Goal: Information Seeking & Learning: Learn about a topic

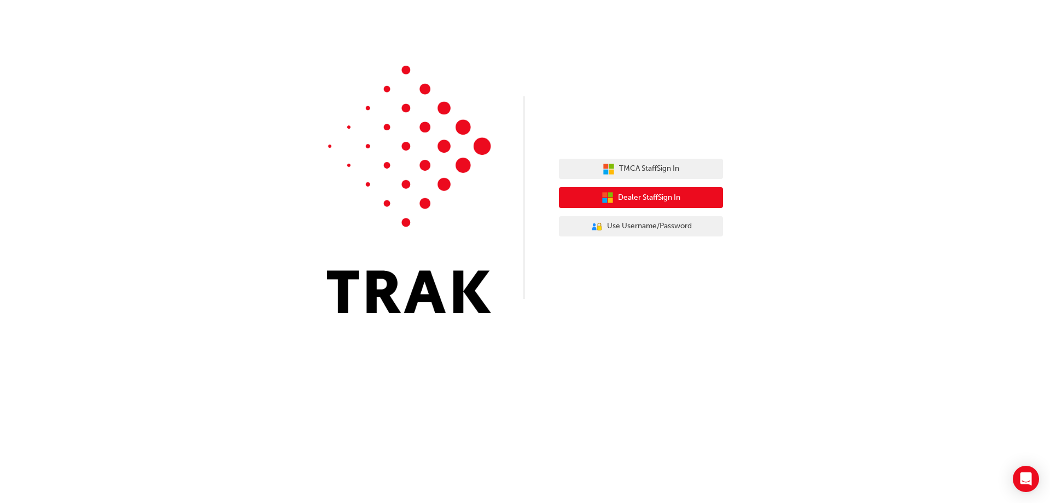
click at [648, 201] on span "Dealer Staff Sign In" at bounding box center [649, 197] width 62 height 13
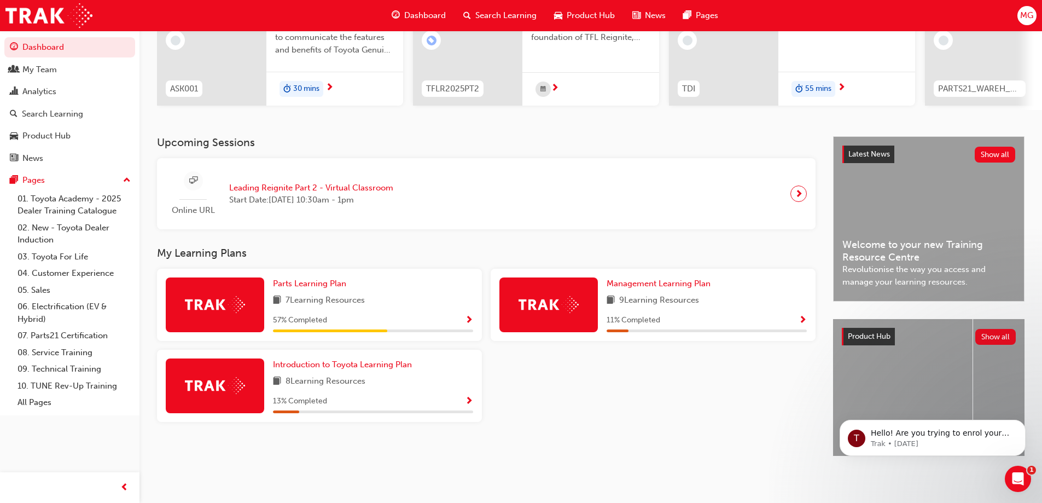
scroll to position [42, 0]
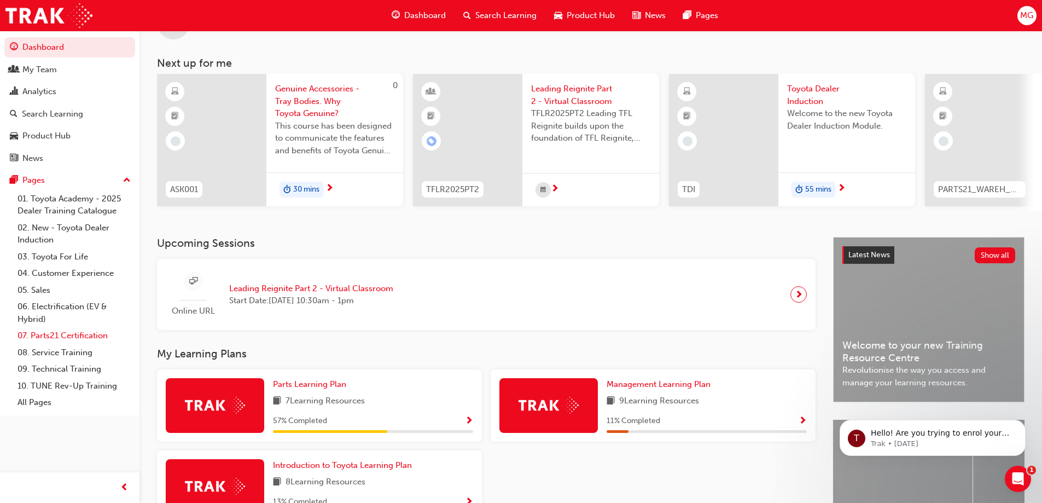
click at [46, 336] on link "07. Parts21 Certification" at bounding box center [74, 335] width 122 height 17
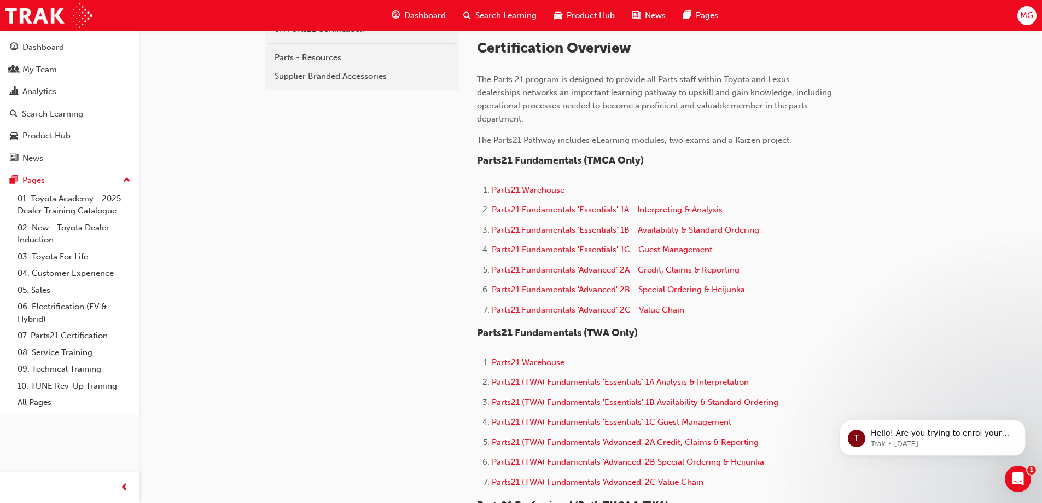
scroll to position [273, 0]
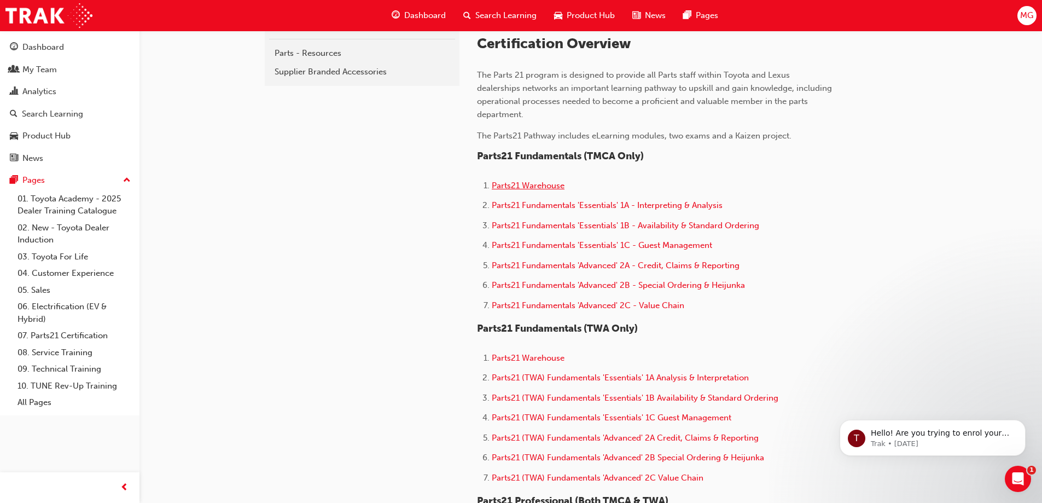
click at [550, 186] on span "Parts21 Warehouse" at bounding box center [528, 185] width 73 height 10
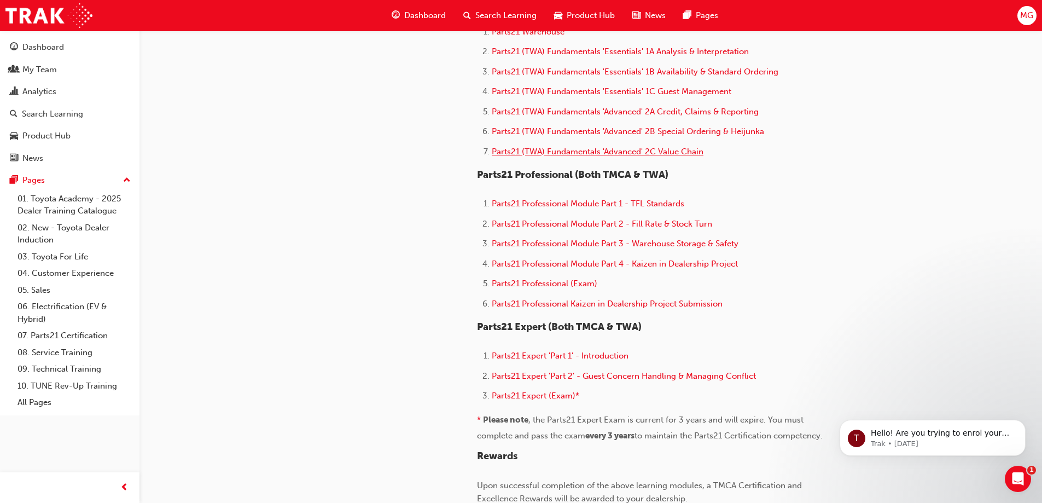
scroll to position [658, 0]
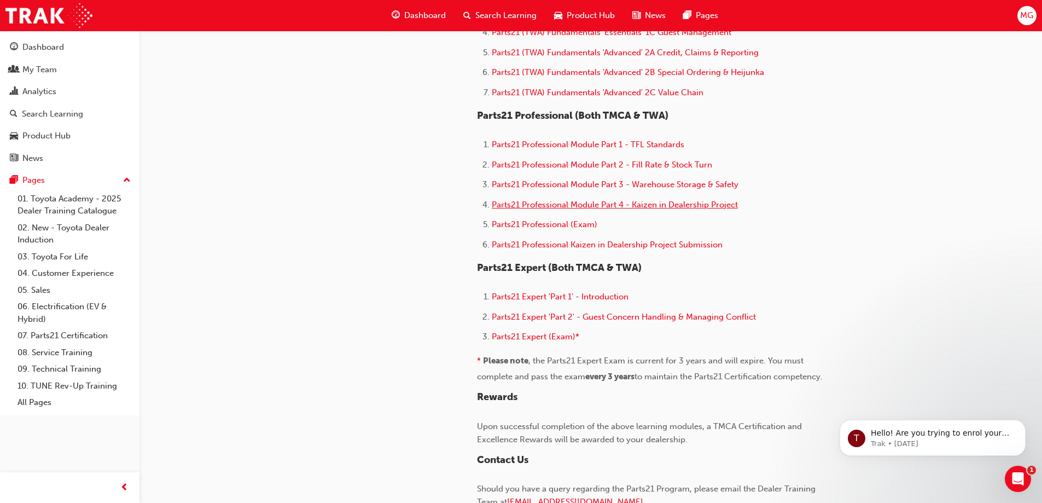
click at [566, 208] on span "Parts21 Professional Module Part 4 - Kaizen in Dealership Project" at bounding box center [615, 205] width 246 height 10
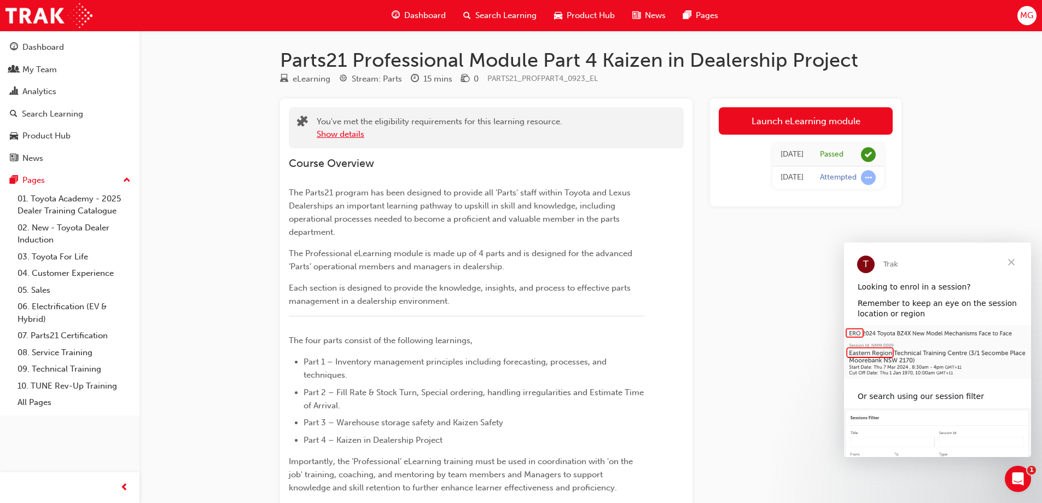
click at [349, 137] on button "Show details" at bounding box center [341, 134] width 48 height 13
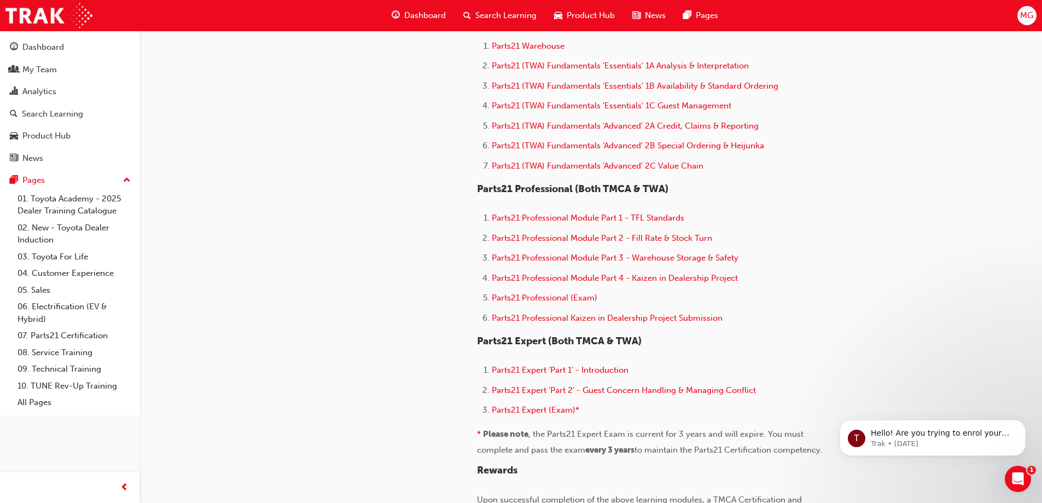
scroll to position [547, 0]
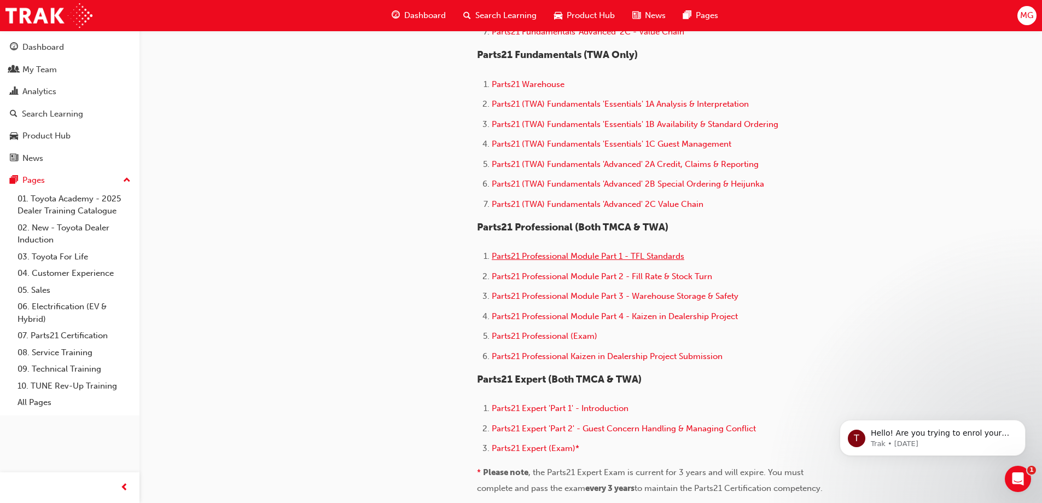
click at [665, 259] on span "Parts21 Professional Module Part 1 - TFL Standards" at bounding box center [588, 256] width 193 height 10
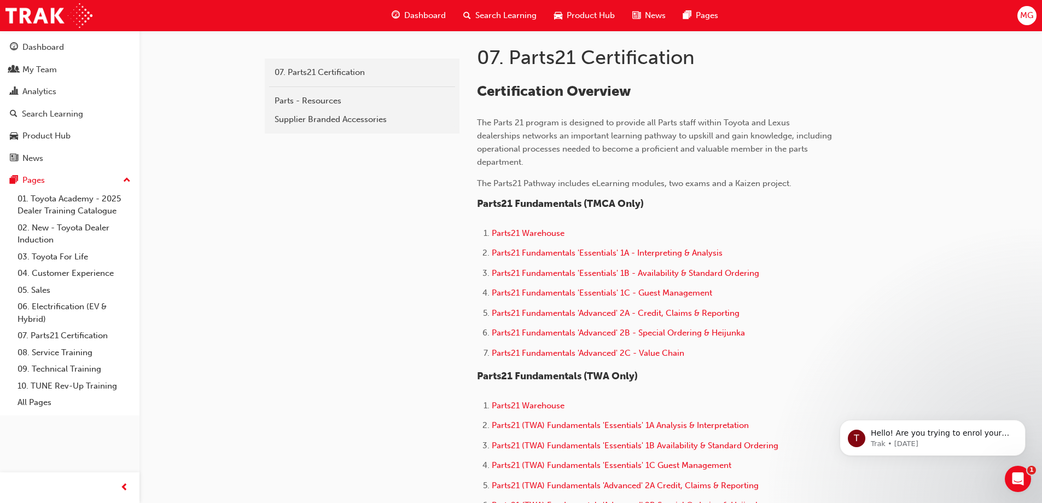
scroll to position [219, 0]
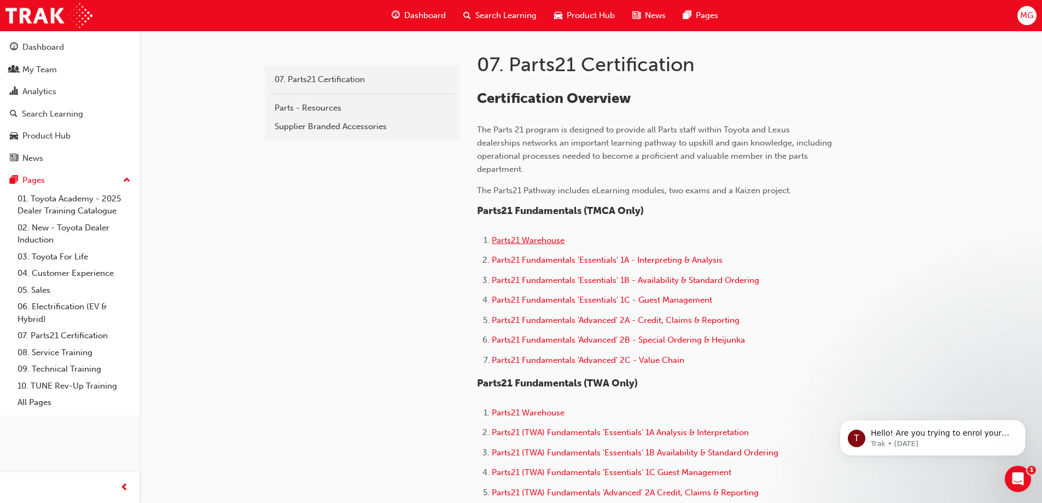
click at [549, 240] on span "Parts21 Warehouse" at bounding box center [528, 240] width 73 height 10
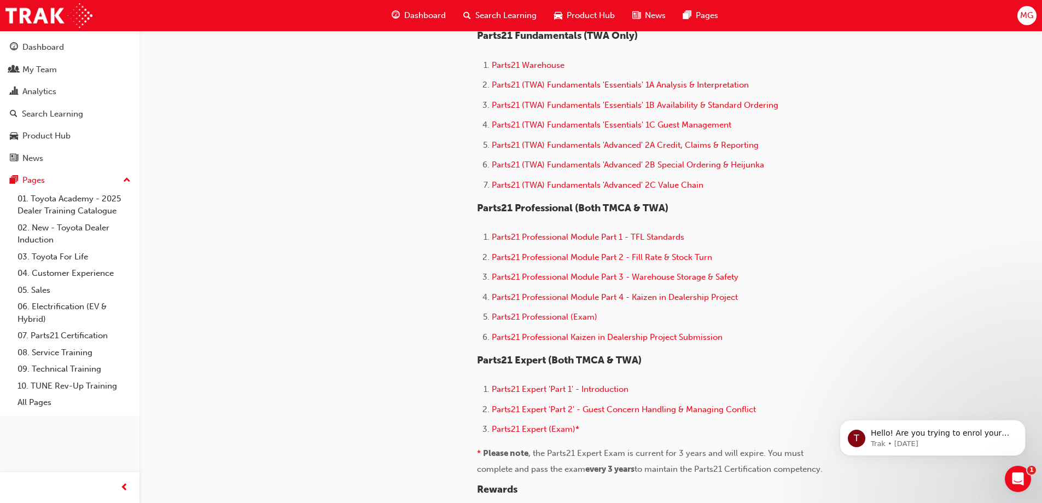
scroll to position [492, 0]
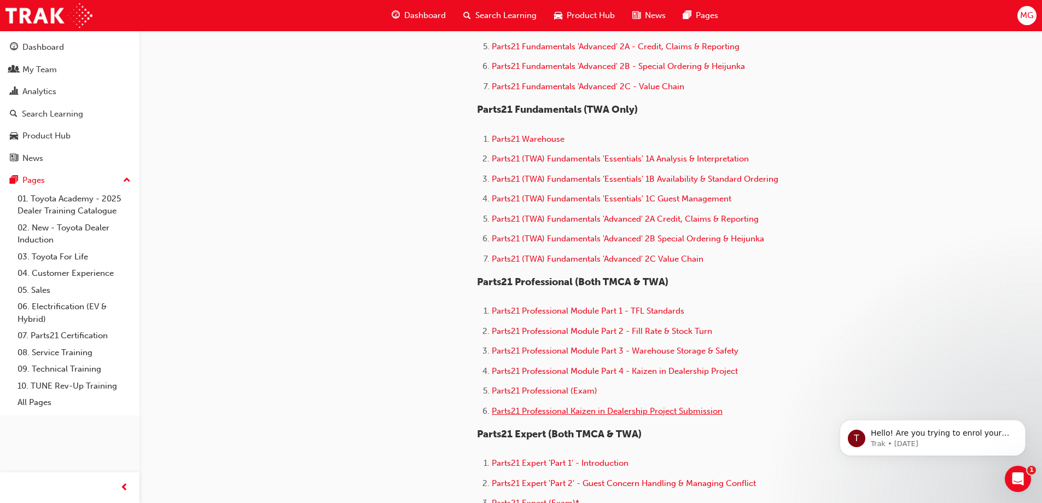
click at [529, 413] on span "Parts21 Professional Kaizen in Dealership Project Submission" at bounding box center [607, 411] width 231 height 10
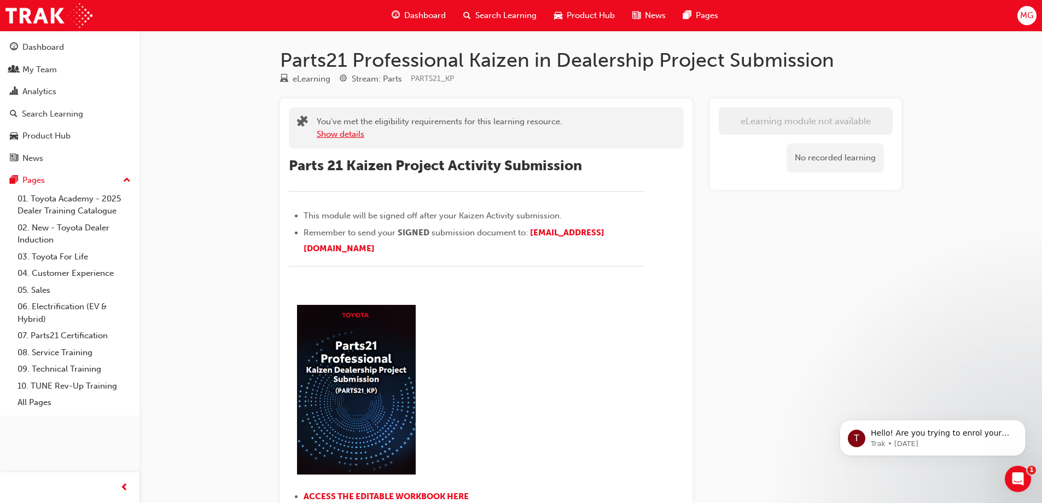
click at [353, 136] on button "Show details" at bounding box center [341, 134] width 48 height 13
